Goal: Information Seeking & Learning: Learn about a topic

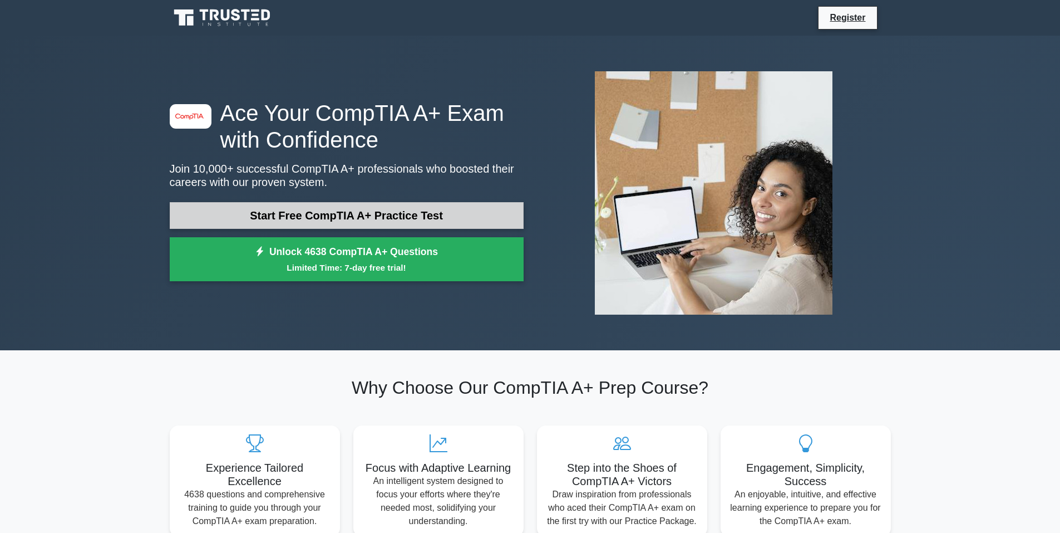
click at [329, 214] on link "Start Free CompTIA A+ Practice Test" at bounding box center [347, 215] width 354 height 27
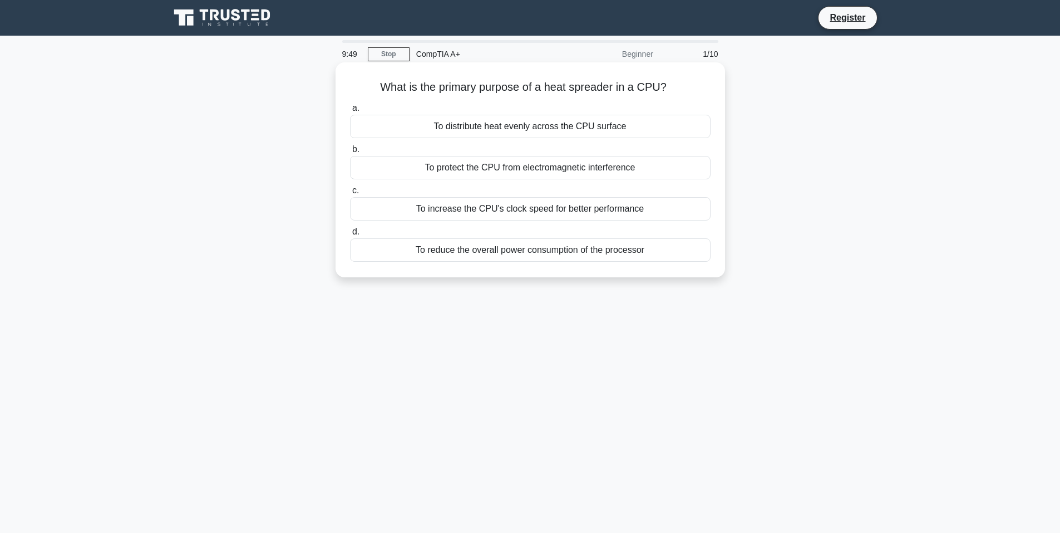
click at [498, 123] on div "To distribute heat evenly across the CPU surface" at bounding box center [530, 126] width 361 height 23
click at [350, 112] on input "a. To distribute heat evenly across the CPU surface" at bounding box center [350, 108] width 0 height 7
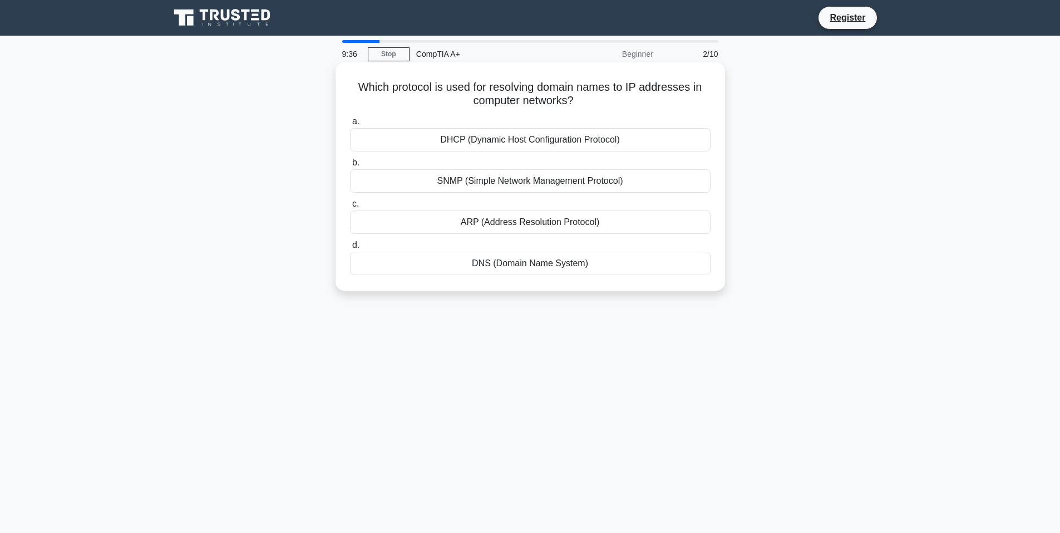
click at [519, 267] on div "DNS (Domain Name System)" at bounding box center [530, 263] width 361 height 23
click at [350, 249] on input "d. DNS (Domain Name System)" at bounding box center [350, 245] width 0 height 7
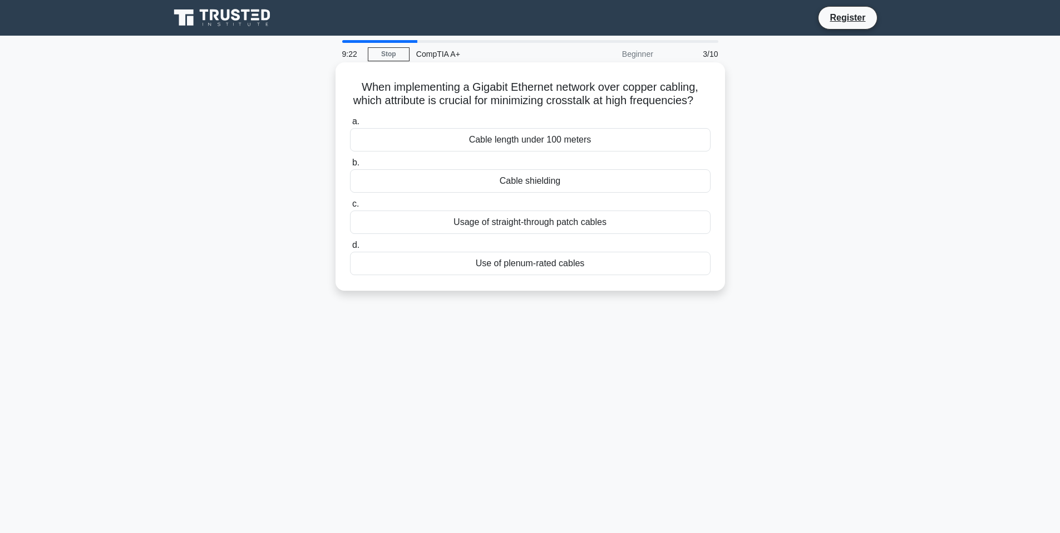
click at [541, 193] on div "Cable shielding" at bounding box center [530, 180] width 361 height 23
click at [350, 166] on input "b. Cable shielding" at bounding box center [350, 162] width 0 height 7
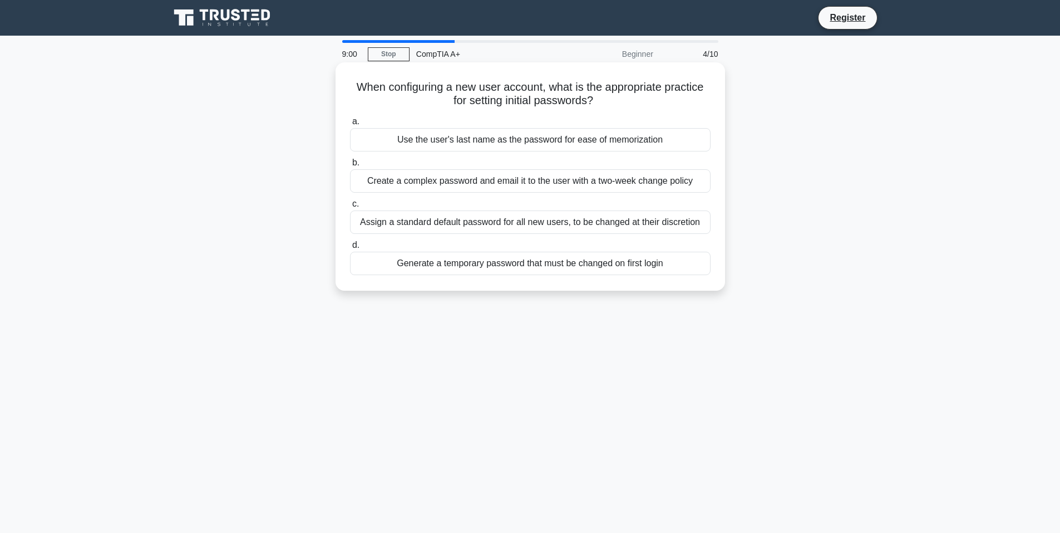
click at [509, 266] on div "Generate a temporary password that must be changed on first login" at bounding box center [530, 263] width 361 height 23
click at [350, 249] on input "d. Generate a temporary password that must be changed on first login" at bounding box center [350, 245] width 0 height 7
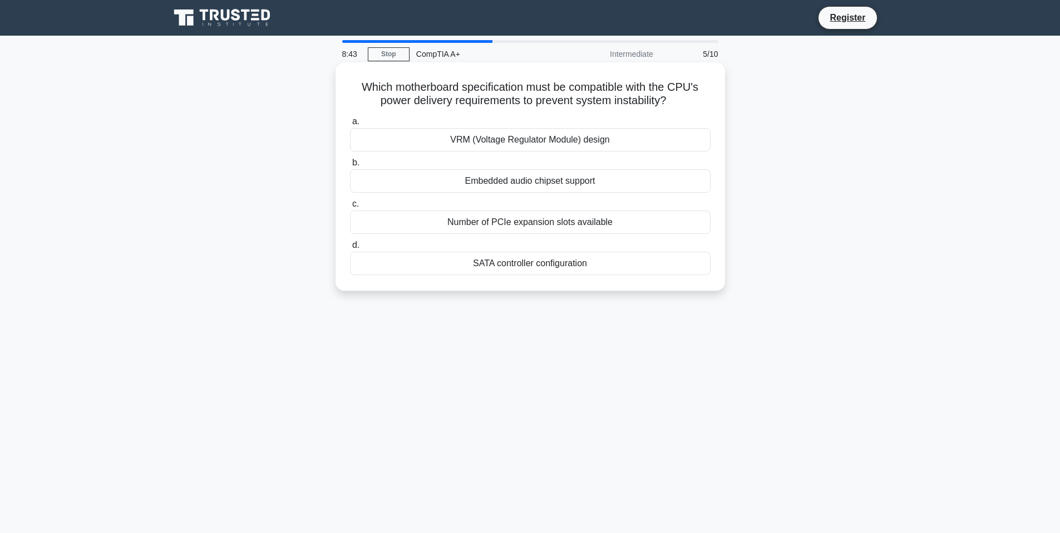
click at [546, 140] on div "VRM (Voltage Regulator Module) design" at bounding box center [530, 139] width 361 height 23
click at [350, 125] on input "a. VRM (Voltage Regulator Module) design" at bounding box center [350, 121] width 0 height 7
click at [552, 265] on div "Reset the printer settings." at bounding box center [530, 263] width 361 height 23
click at [350, 249] on input "d. Reset the printer settings." at bounding box center [350, 245] width 0 height 7
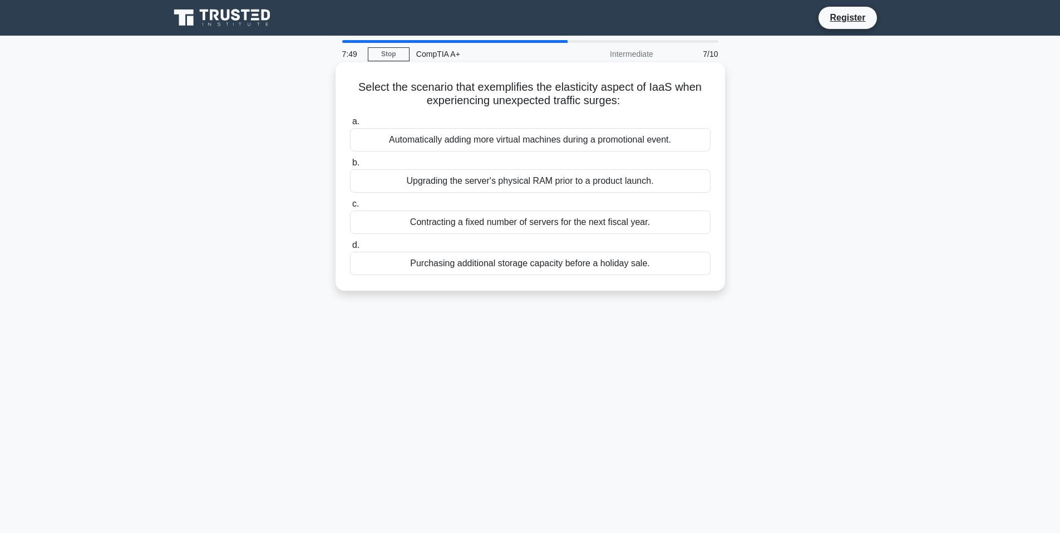
click at [593, 142] on div "Automatically adding more virtual machines during a promotional event." at bounding box center [530, 139] width 361 height 23
click at [350, 125] on input "a. Automatically adding more virtual machines during a promotional event." at bounding box center [350, 121] width 0 height 7
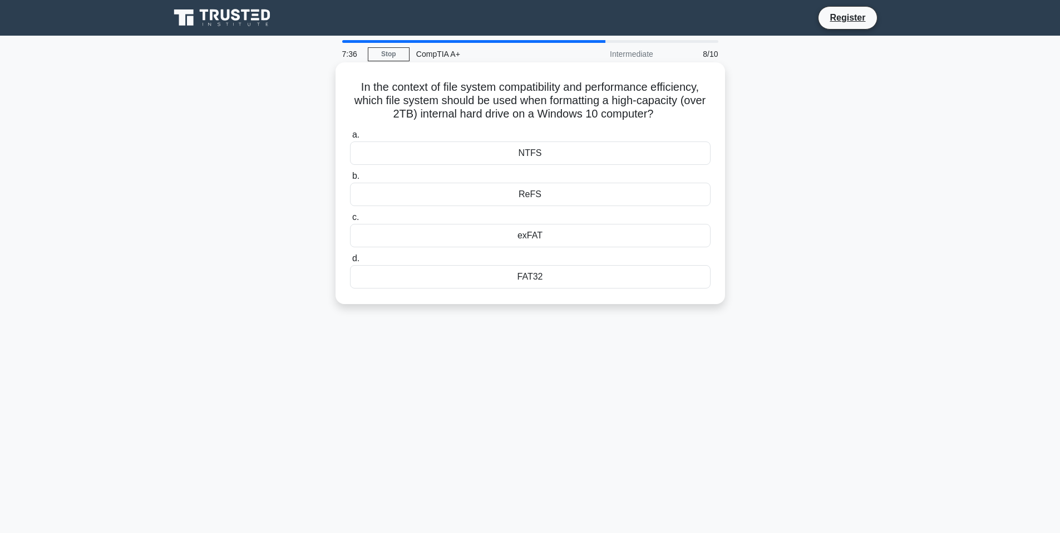
click at [585, 149] on div "NTFS" at bounding box center [530, 152] width 361 height 23
click at [350, 139] on input "a. NTFS" at bounding box center [350, 134] width 0 height 7
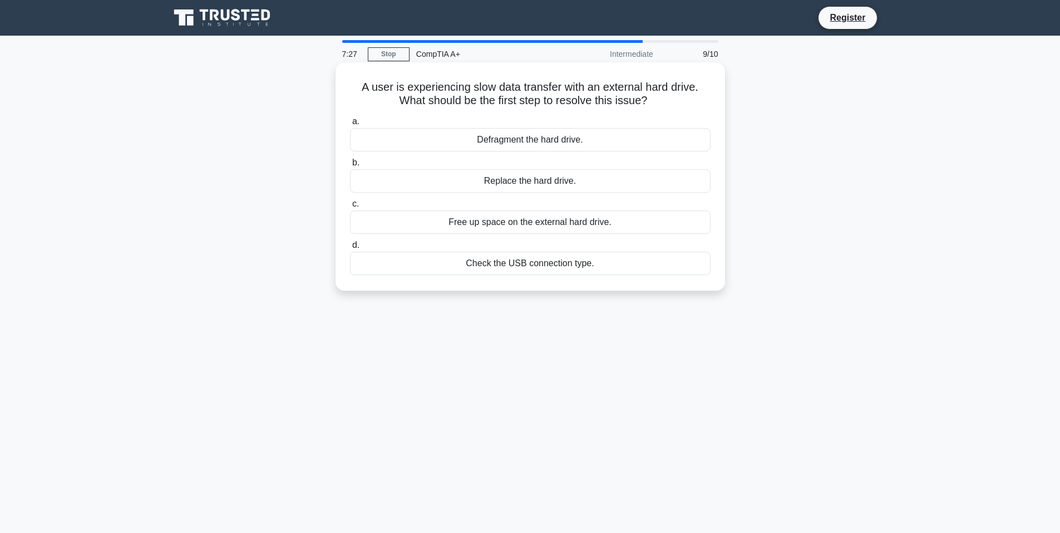
click at [596, 263] on div "Check the USB connection type." at bounding box center [530, 263] width 361 height 23
click at [350, 249] on input "d. Check the USB connection type." at bounding box center [350, 245] width 0 height 7
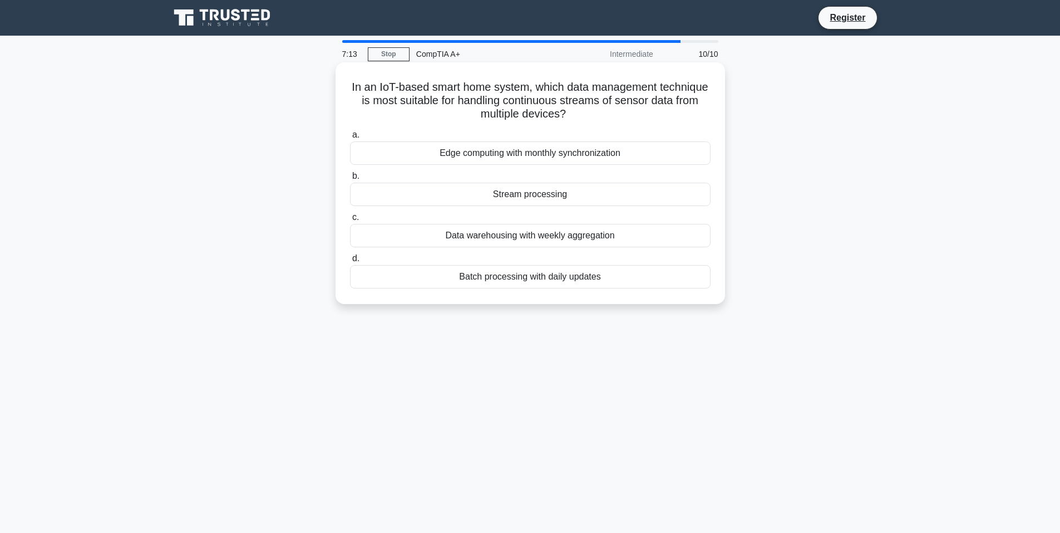
click at [573, 191] on div "Stream processing" at bounding box center [530, 194] width 361 height 23
click at [350, 180] on input "b. Stream processing" at bounding box center [350, 176] width 0 height 7
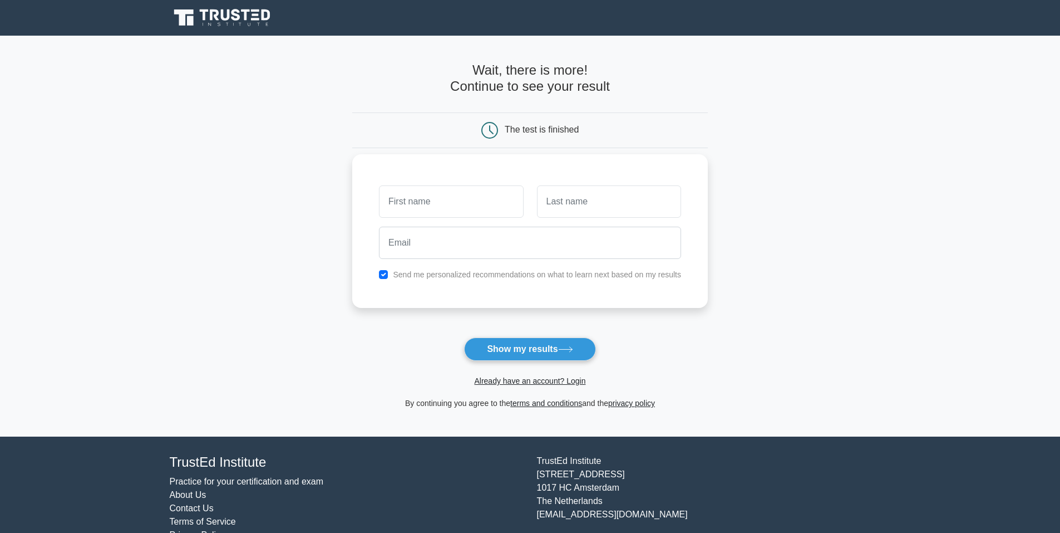
click at [390, 276] on div "Send me personalized recommendations on what to learn next based on my results" at bounding box center [530, 274] width 316 height 13
click at [385, 275] on input "checkbox" at bounding box center [383, 274] width 9 height 9
checkbox input "false"
click at [520, 352] on button "Show my results" at bounding box center [529, 348] width 131 height 23
type input "N"
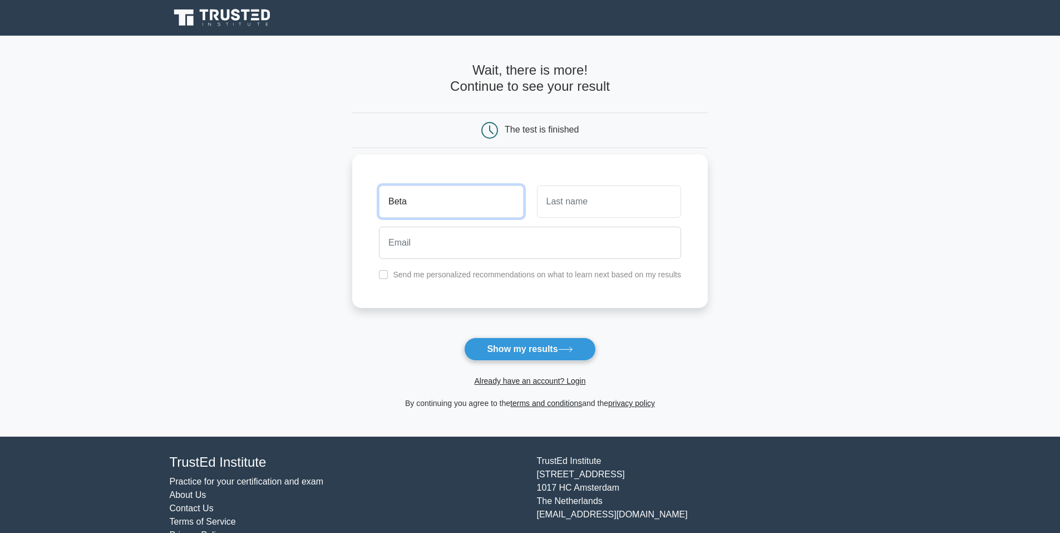
type input "Beta"
type input "Bill"
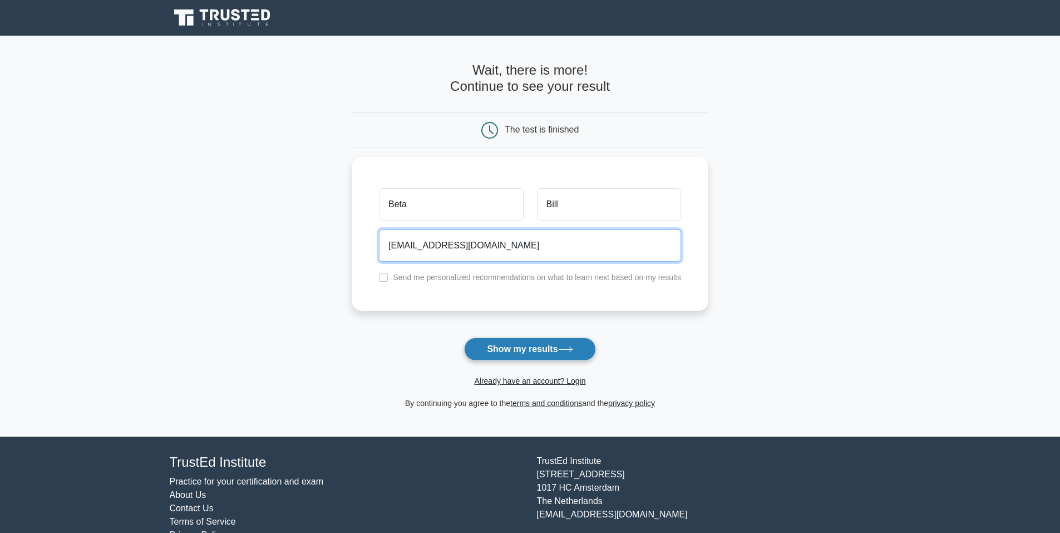
type input "none@none.com"
click at [526, 347] on button "Show my results" at bounding box center [529, 348] width 131 height 23
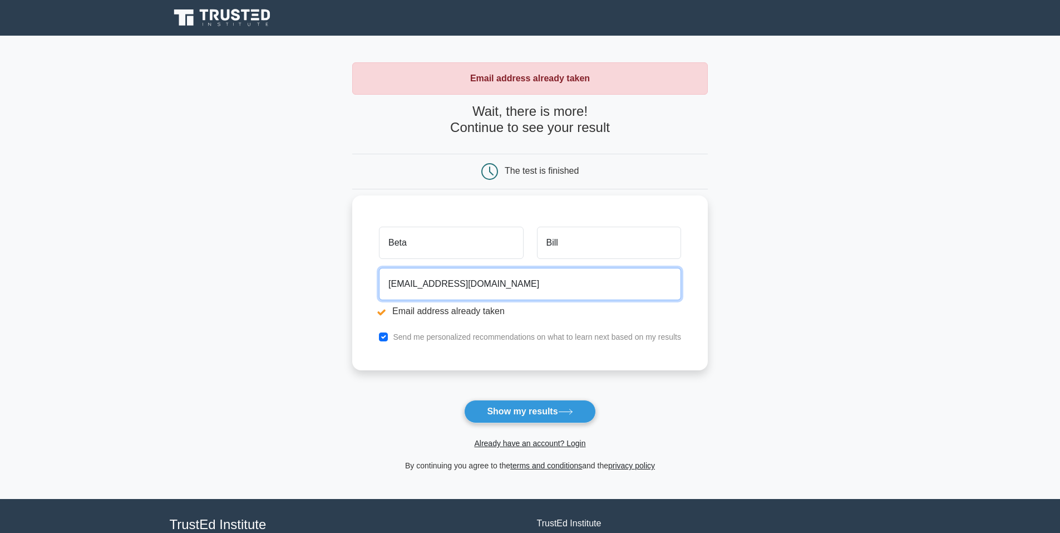
click at [411, 280] on input "none@none.com" at bounding box center [530, 284] width 302 height 32
type input "none2@none.com"
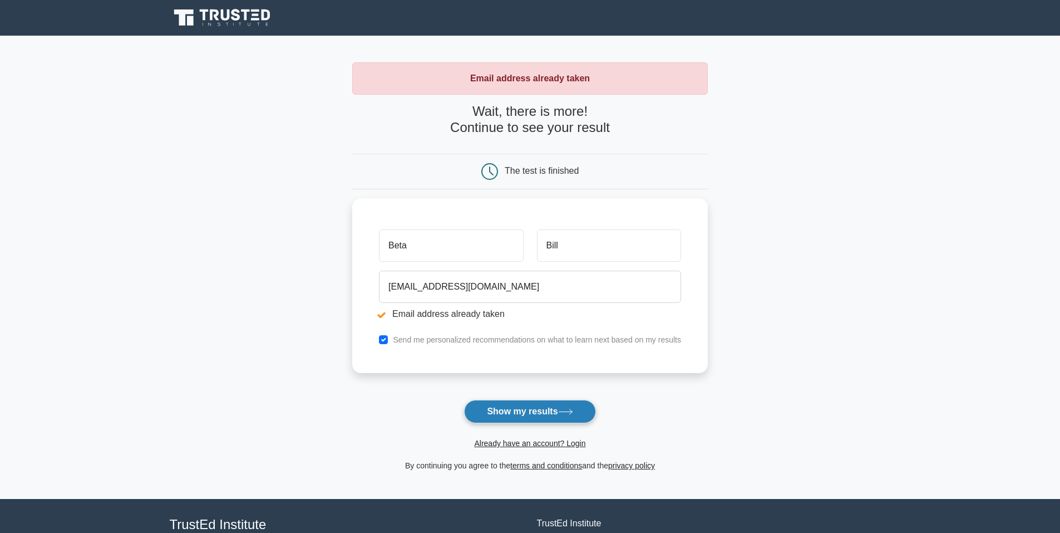
click at [533, 412] on button "Show my results" at bounding box center [529, 411] width 131 height 23
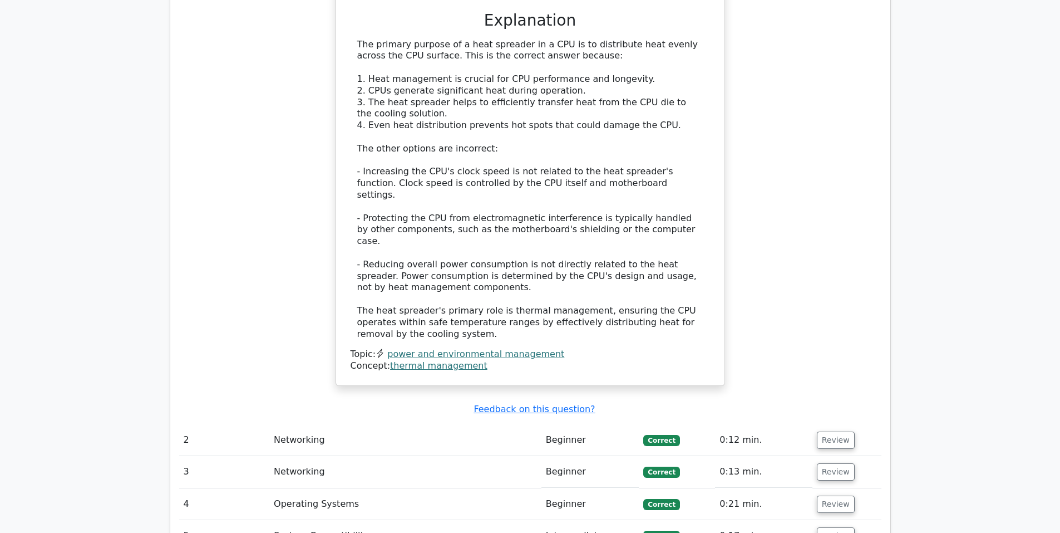
scroll to position [1280, 0]
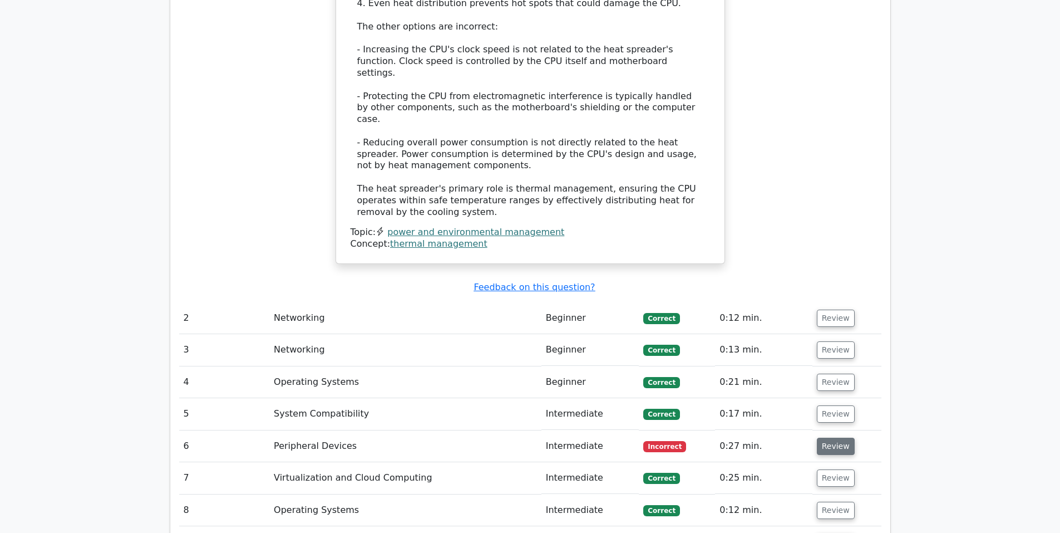
click at [839, 437] on button "Review" at bounding box center [836, 445] width 38 height 17
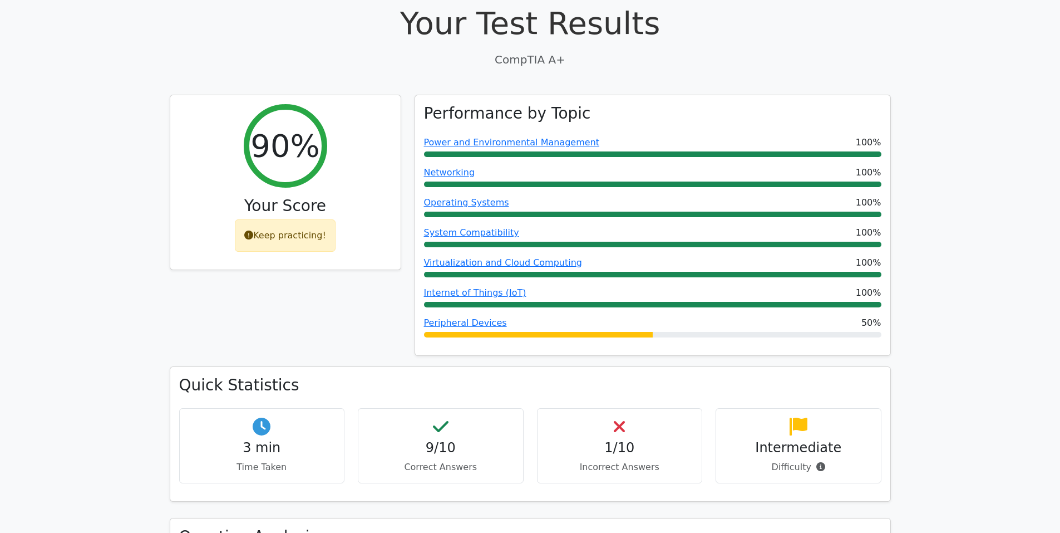
scroll to position [0, 0]
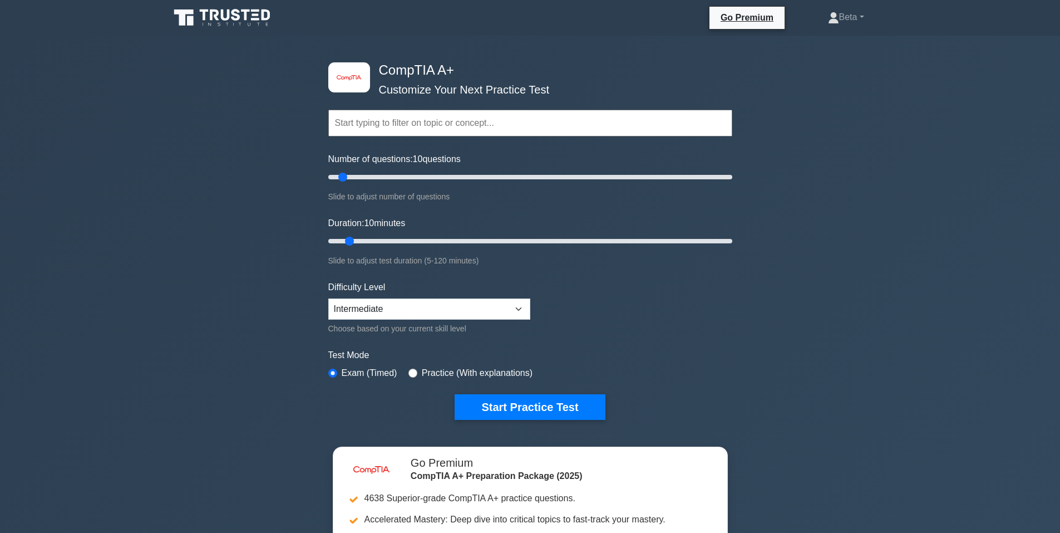
click at [830, 105] on div "image/svg+xml CompTIA A+ Customize Your Next Practice Test Topics Hardware Oper…" at bounding box center [530, 364] width 1060 height 656
